Goal: Use online tool/utility: Utilize a website feature to perform a specific function

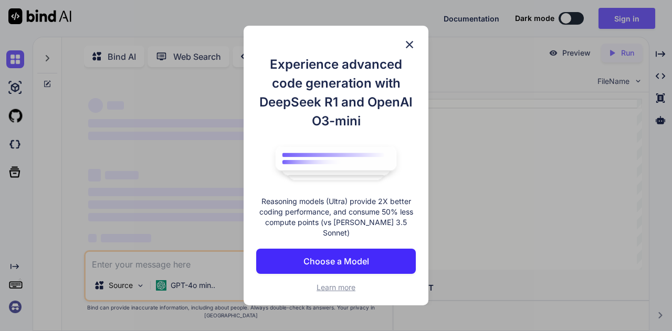
scroll to position [4, 0]
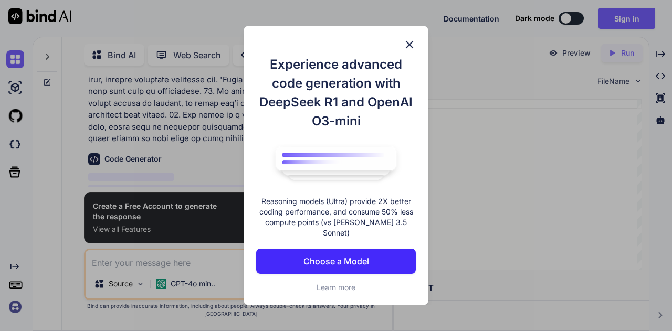
type textarea "x"
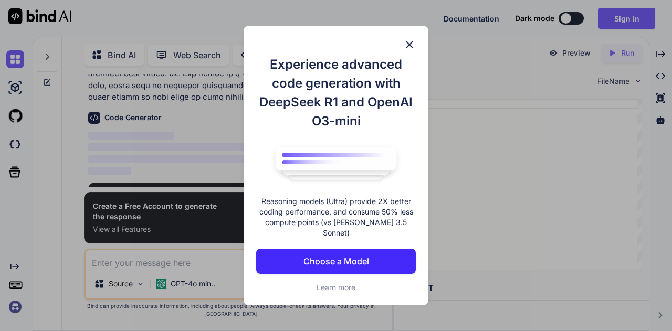
scroll to position [970, 0]
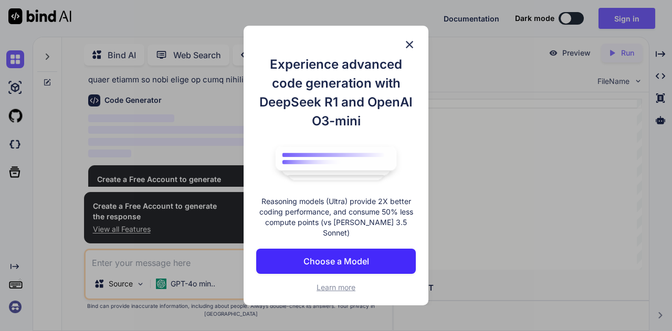
click at [341, 164] on img at bounding box center [336, 163] width 137 height 45
click at [348, 259] on p "Choose a Model" at bounding box center [337, 261] width 66 height 13
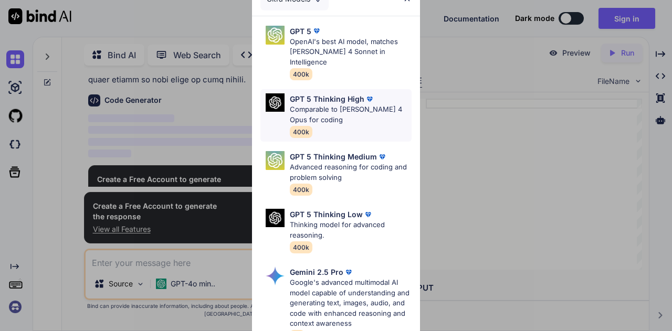
click at [334, 105] on p "Comparable to [PERSON_NAME] 4 Opus for coding" at bounding box center [351, 115] width 122 height 20
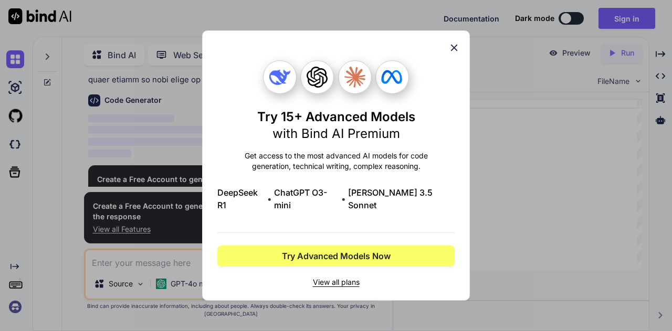
click at [453, 54] on icon at bounding box center [454, 48] width 12 height 12
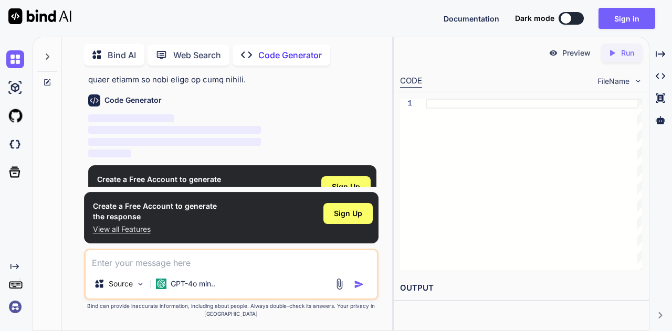
scroll to position [992, 0]
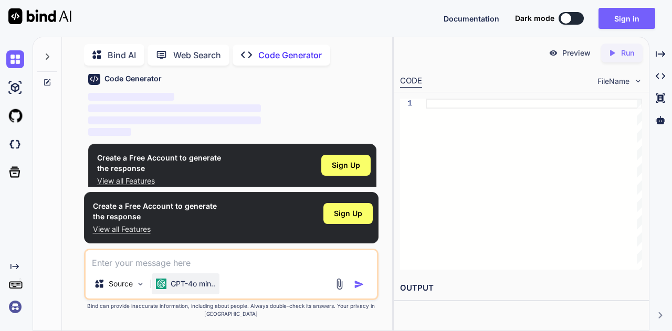
click at [205, 288] on p "GPT-4o min.." at bounding box center [193, 284] width 45 height 11
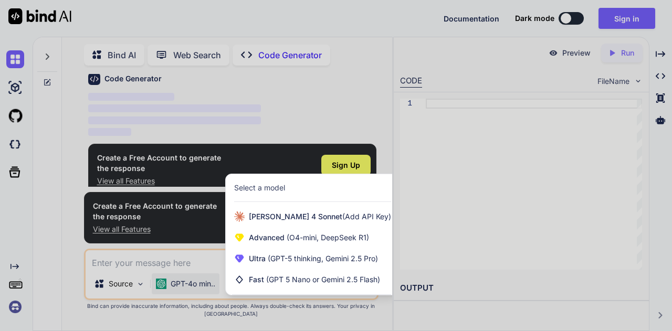
click at [105, 283] on div at bounding box center [336, 165] width 672 height 331
